Goal: Information Seeking & Learning: Learn about a topic

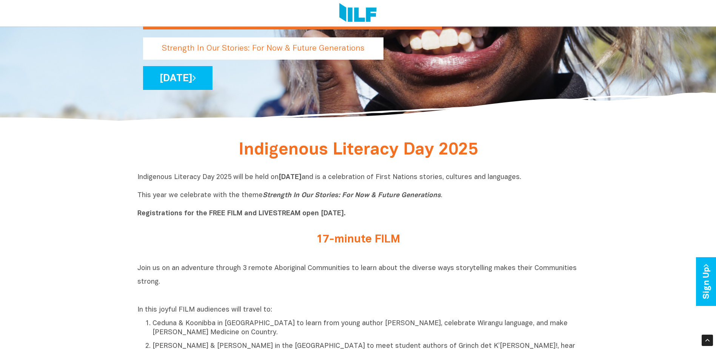
click at [478, 183] on p "Indigenous Literacy Day 2025 will be held [DATE][DATE] and is a celebration of …" at bounding box center [358, 195] width 442 height 45
drag, startPoint x: 578, startPoint y: 178, endPoint x: 376, endPoint y: 179, distance: 202.7
click at [376, 179] on p "Indigenous Literacy Day 2025 will be held on Wednesday 3 September and is a cel…" at bounding box center [358, 195] width 442 height 45
click at [440, 214] on p "Indigenous Literacy Day 2025 will be held on Wednesday 3 September and is a cel…" at bounding box center [358, 195] width 442 height 45
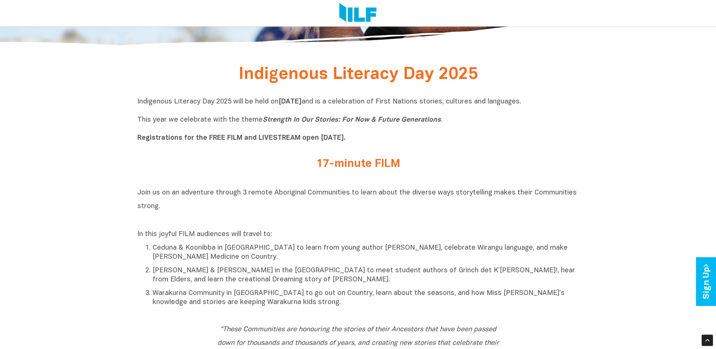
scroll to position [115, 0]
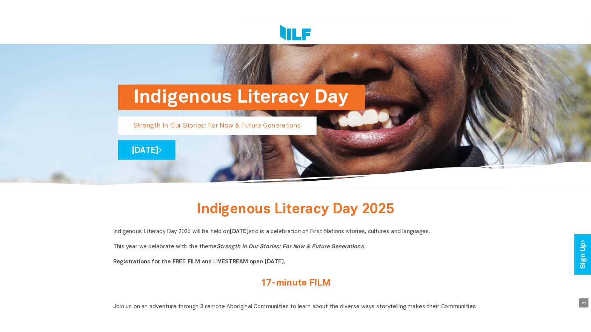
scroll to position [151, 0]
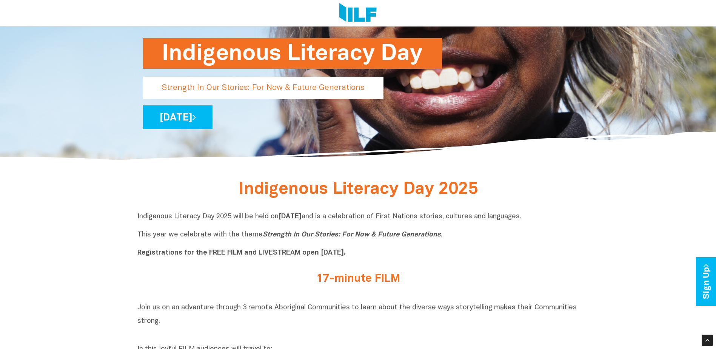
drag, startPoint x: 389, startPoint y: 217, endPoint x: 586, endPoint y: 219, distance: 197.0
copy p "celebration of First Nations stories, cultures and languages."
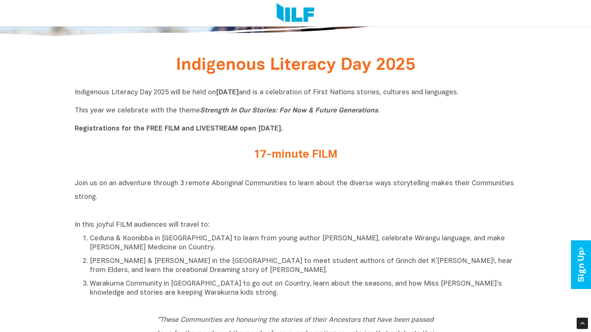
scroll to position [340, 0]
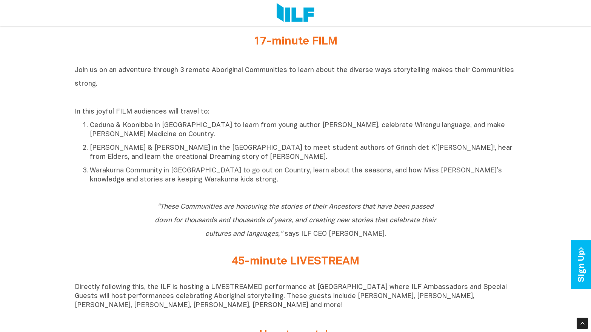
drag, startPoint x: 286, startPoint y: 70, endPoint x: 99, endPoint y: 83, distance: 187.3
click at [99, 83] on h2 "Join us on an adventure through 3 remote Aboriginal Communities to learn about …" at bounding box center [296, 83] width 442 height 41
copy span "to learn about the diverse ways storytelling makes their Communities strong."
click at [308, 70] on span "Join us on an adventure through 3 remote Aboriginal Communities to learn about …" at bounding box center [294, 77] width 439 height 20
drag, startPoint x: 243, startPoint y: 72, endPoint x: 171, endPoint y: 83, distance: 72.1
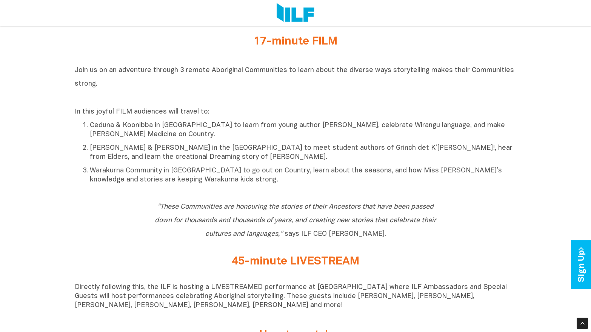
click at [171, 83] on h2 "Join us on an adventure through 3 remote Aboriginal Communities to learn about …" at bounding box center [296, 83] width 442 height 41
copy span "Communities to learn about the diverse ways storytelling makes their Communitie…"
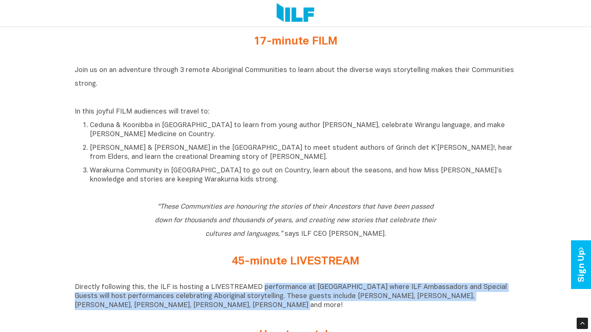
drag, startPoint x: 259, startPoint y: 291, endPoint x: 259, endPoint y: 306, distance: 15.1
click at [259, 306] on p "Directly following this, the ILF is hosting a LIVESTREAMED performance at [GEOG…" at bounding box center [296, 296] width 442 height 27
copy p "performance at [GEOGRAPHIC_DATA] where ILF Ambassadors and Special Guests will …"
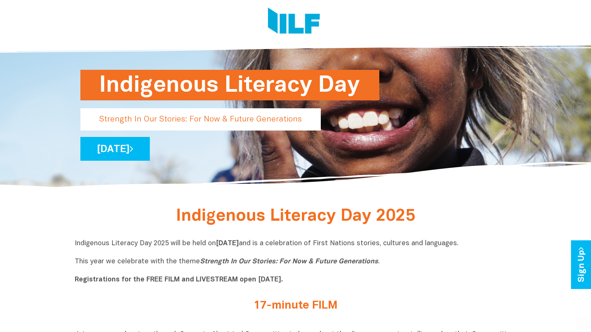
scroll to position [151, 0]
